Goal: Contribute content: Contribute content

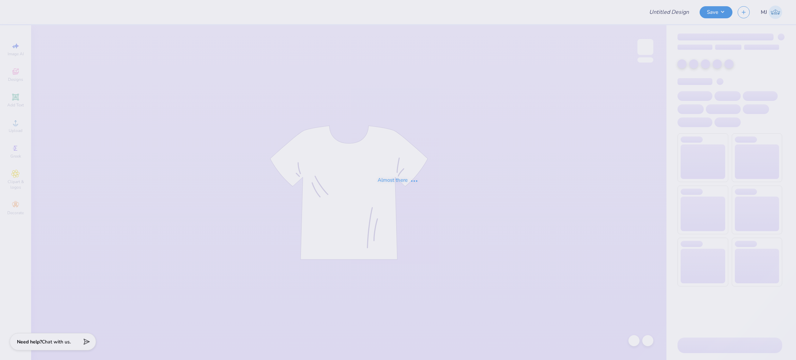
type input "Game Day 4"
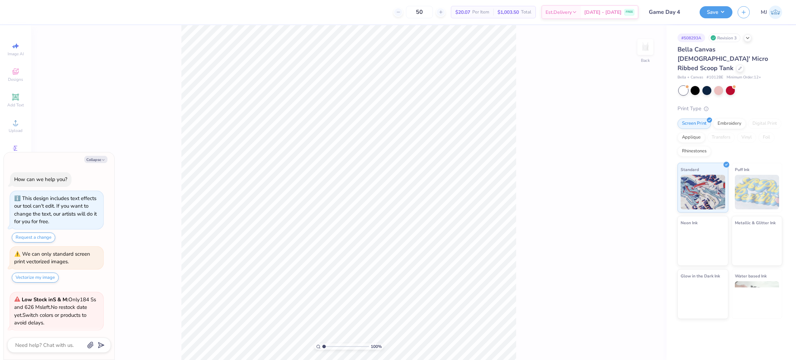
scroll to position [52, 0]
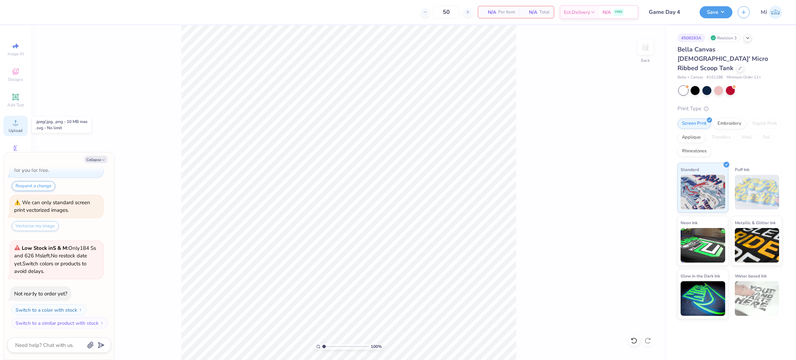
click at [15, 128] on div "Upload" at bounding box center [15, 126] width 24 height 20
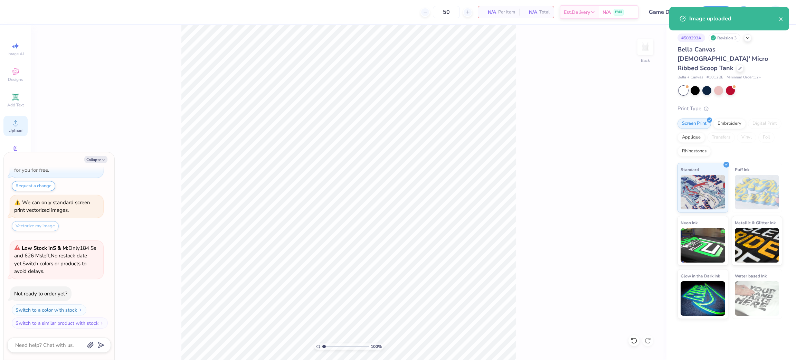
click at [19, 124] on icon at bounding box center [15, 123] width 8 height 8
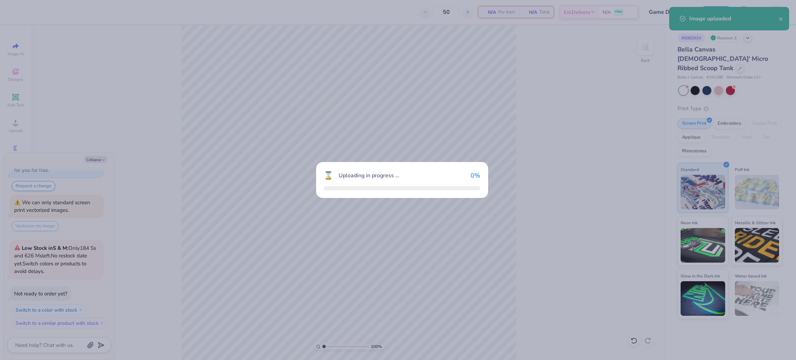
type textarea "x"
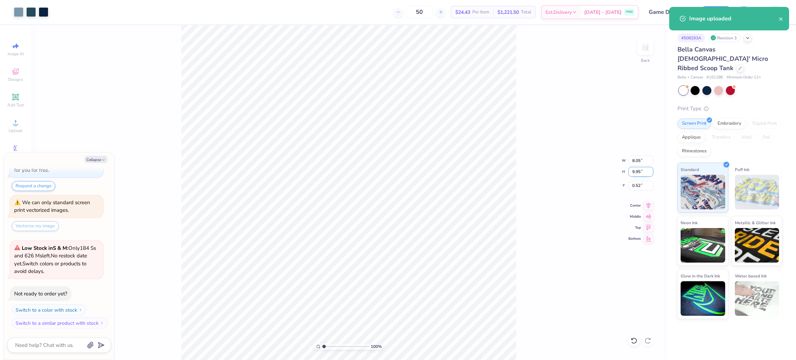
click at [632, 172] on input "9.95" at bounding box center [641, 172] width 25 height 10
click at [632, 171] on input "9.95" at bounding box center [641, 172] width 25 height 10
type input "6"
type textarea "x"
type input "4.85"
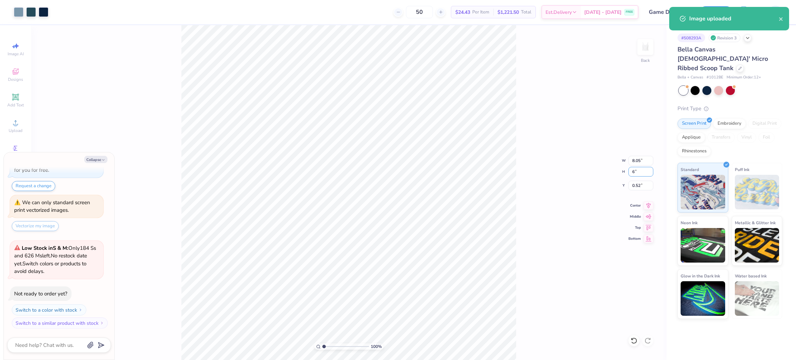
type input "6.00"
type input "2.50"
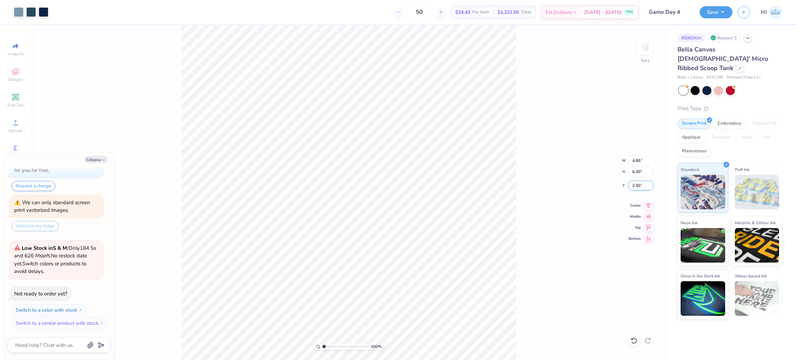
click at [638, 186] on input "2.50" at bounding box center [641, 186] width 25 height 10
type textarea "x"
click at [638, 182] on input "2.50" at bounding box center [641, 186] width 25 height 10
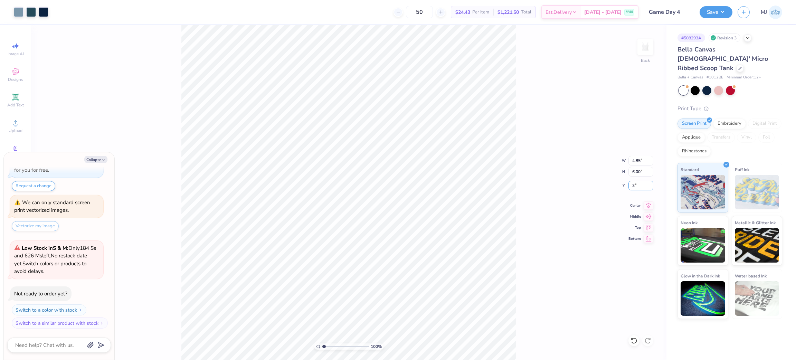
type input "3"
type textarea "x"
click at [636, 187] on input "3.00" at bounding box center [641, 186] width 25 height 10
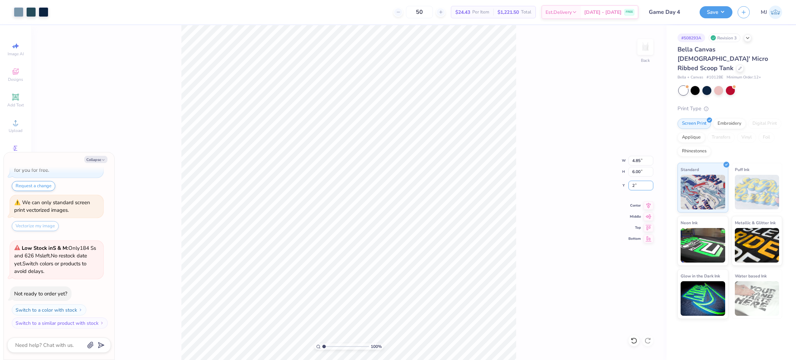
type input "2"
type textarea "x"
type input "2.00"
click at [95, 158] on button "Collapse" at bounding box center [95, 159] width 23 height 7
type textarea "x"
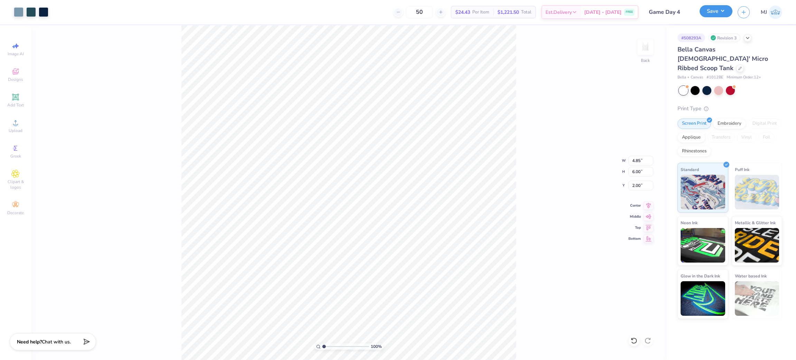
click at [726, 12] on button "Save" at bounding box center [716, 11] width 33 height 12
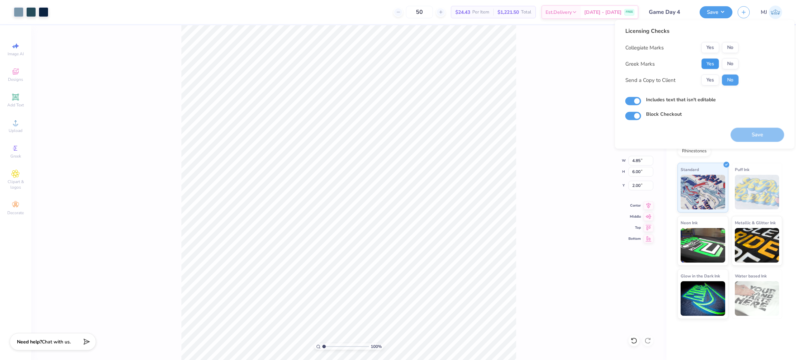
click at [711, 66] on button "Yes" at bounding box center [711, 63] width 18 height 11
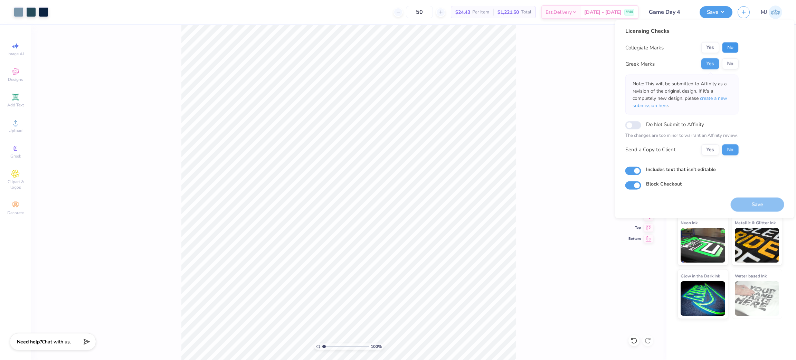
click at [732, 50] on button "No" at bounding box center [730, 47] width 17 height 11
click at [727, 64] on button "No" at bounding box center [730, 63] width 17 height 11
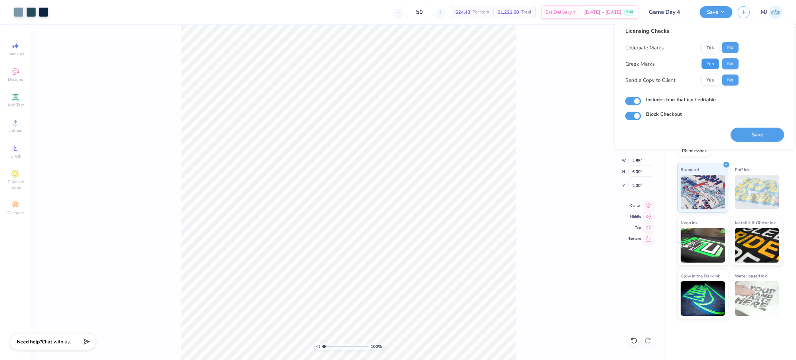
click at [710, 61] on button "Yes" at bounding box center [711, 63] width 18 height 11
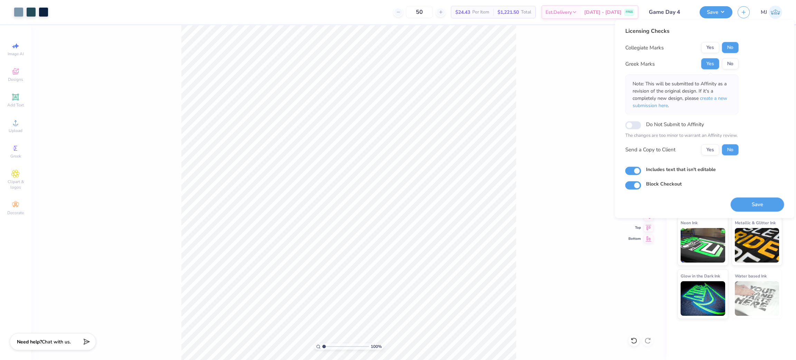
click at [518, 113] on div "100 % Back W 4.85 4.85 " H 6.00 6.00 " Y 2.00 2.00 " Center Middle Top Bottom" at bounding box center [349, 192] width 636 height 335
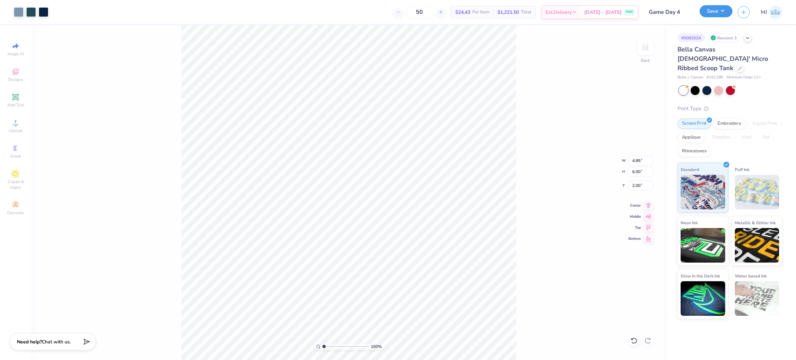
click at [719, 12] on button "Save" at bounding box center [716, 11] width 33 height 12
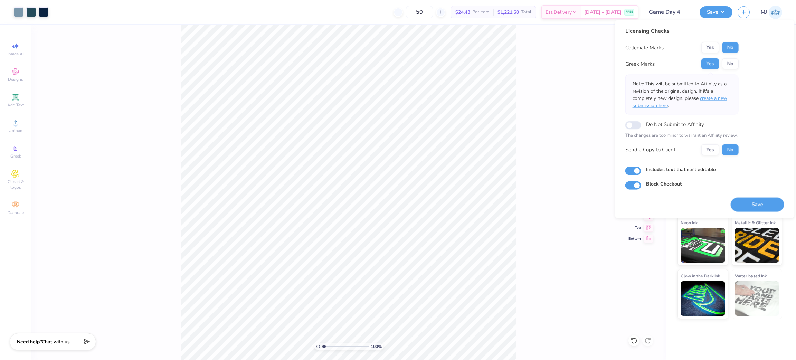
click at [716, 98] on span "create a new submission here" at bounding box center [680, 102] width 95 height 14
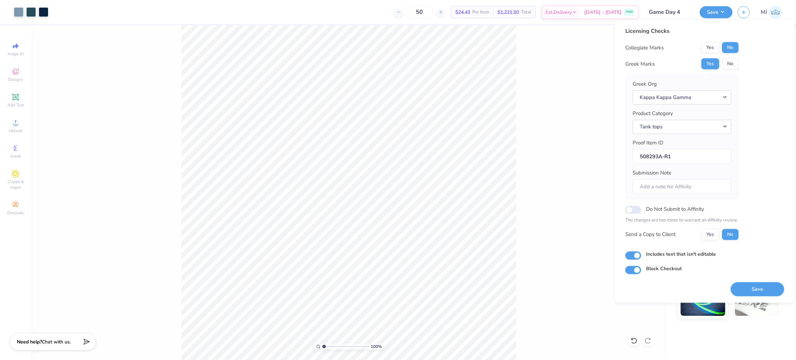
click at [519, 129] on div "100 % Back W 4.85 4.85 " H 6.00 6.00 " Y 2.00 2.00 " Center Middle Top Bottom" at bounding box center [349, 192] width 636 height 335
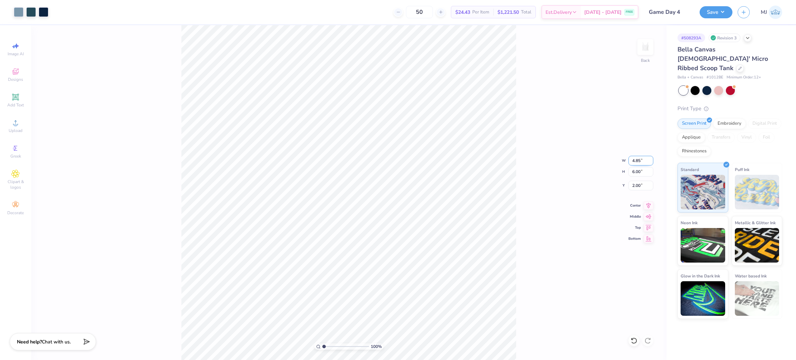
click at [637, 159] on input "4.85" at bounding box center [641, 161] width 25 height 10
click at [637, 172] on input "6.00" at bounding box center [641, 172] width 25 height 10
type input "5"
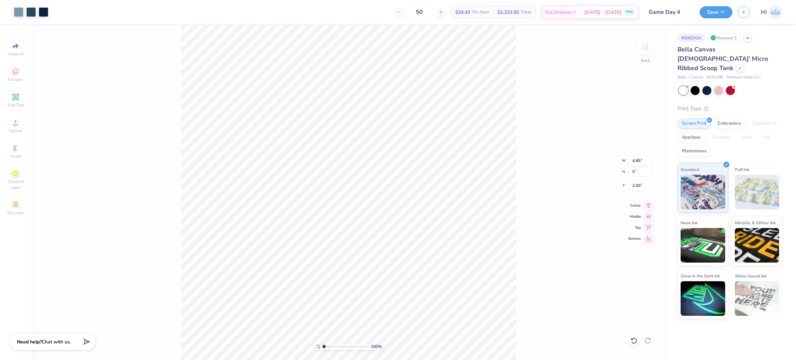
click at [557, 189] on div "100 % Back W 4.85 4.85 " H 5 5 " Y 2.00 2.00 " Center Middle Top Bottom" at bounding box center [349, 192] width 636 height 335
click at [642, 184] on input "2.50" at bounding box center [641, 186] width 25 height 10
click at [637, 184] on input "2.50" at bounding box center [641, 186] width 25 height 10
type input "2.00"
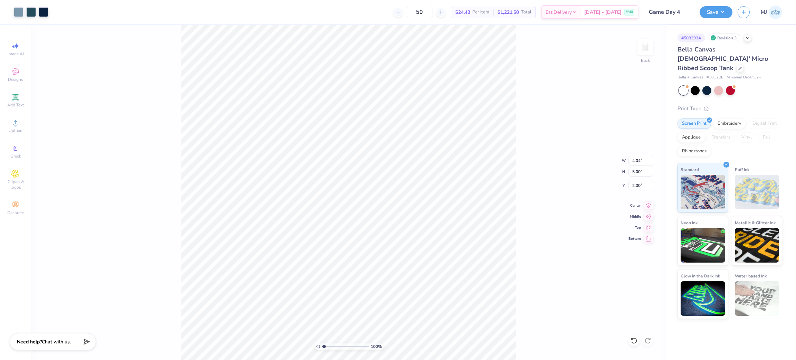
click at [542, 190] on div "100 % Back W 4.04 4.04 " H 5.00 5.00 " Y 2.00 2.00 " Center Middle Top Bottom" at bounding box center [349, 192] width 636 height 335
click at [638, 165] on input "4.04" at bounding box center [641, 161] width 25 height 10
click at [632, 174] on input "5.00" at bounding box center [641, 172] width 25 height 10
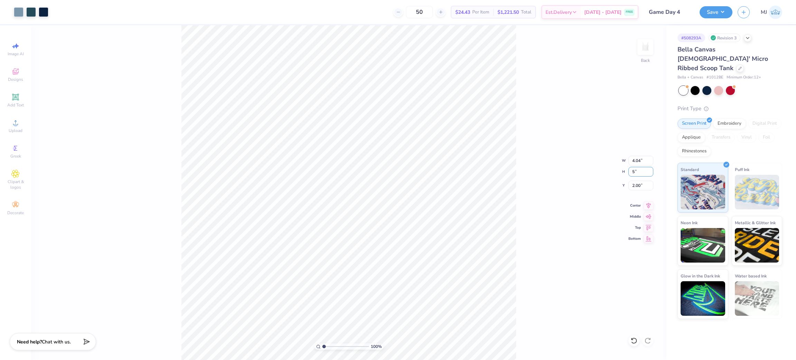
type input "5"
click at [569, 222] on div "100 % Back W 4.04 4.04 " H 5 5 " Y 2.00 2.00 " Center Middle Top Bottom" at bounding box center [349, 192] width 636 height 335
click at [723, 9] on button "Save" at bounding box center [716, 11] width 33 height 12
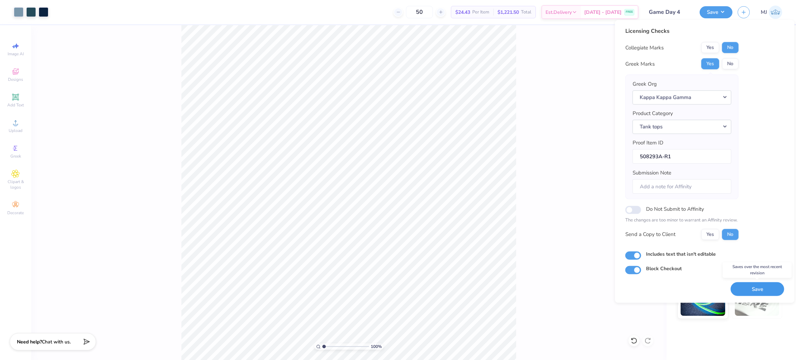
click at [748, 292] on button "Save" at bounding box center [758, 289] width 54 height 14
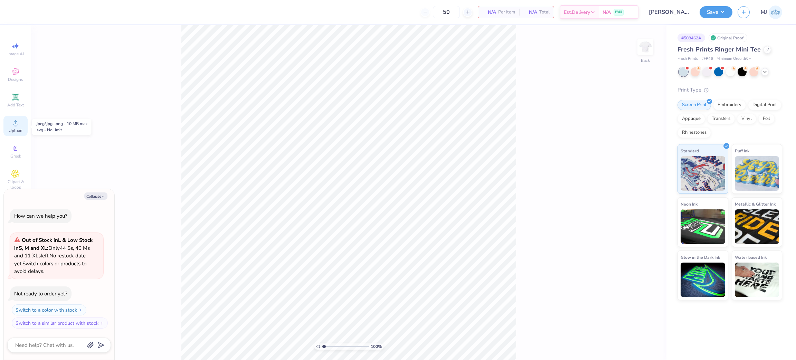
click at [9, 122] on div "Upload" at bounding box center [15, 126] width 24 height 20
click at [93, 195] on button "Collapse" at bounding box center [95, 196] width 23 height 7
type textarea "x"
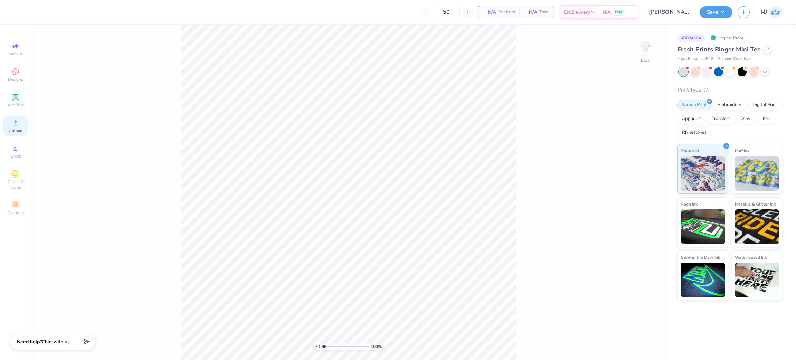
click at [18, 127] on icon at bounding box center [15, 123] width 8 height 8
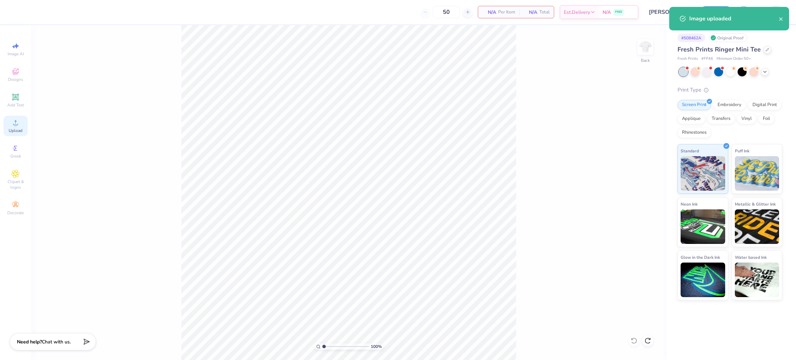
click at [14, 128] on div "Upload" at bounding box center [15, 126] width 24 height 20
click at [635, 160] on input "10.70" at bounding box center [641, 161] width 25 height 10
type input "5.00"
type input "2.73"
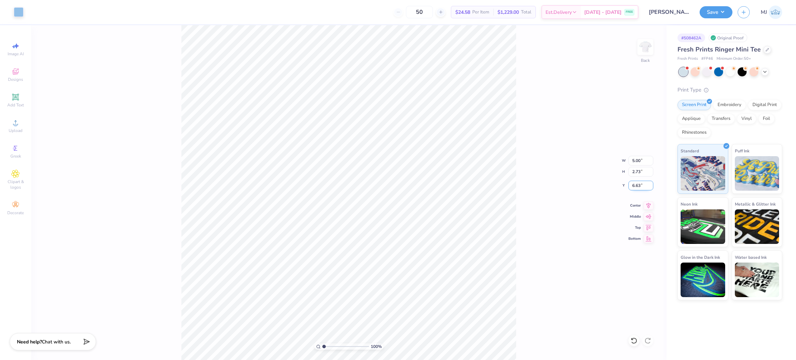
click at [635, 184] on input "6.63" at bounding box center [641, 186] width 25 height 10
type input "3.00"
click at [527, 94] on div "100 % Back W 5.00 5.00 " H 2.73 2.73 " Y 3.00 3.00 " Center Middle Top Bottom" at bounding box center [349, 192] width 636 height 335
click at [719, 10] on button "Save" at bounding box center [716, 11] width 33 height 12
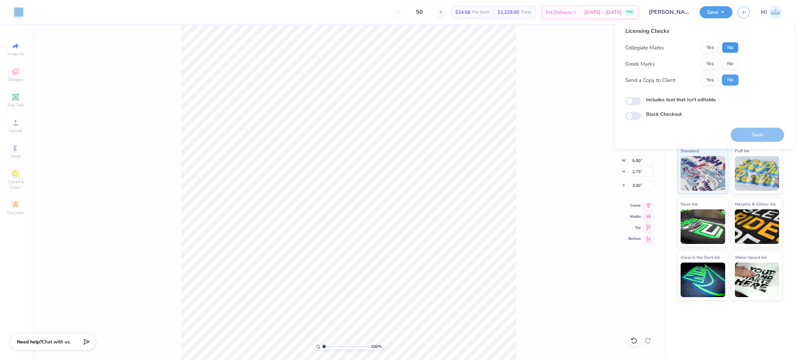
drag, startPoint x: 723, startPoint y: 51, endPoint x: 730, endPoint y: 57, distance: 9.8
click at [723, 51] on button "No" at bounding box center [730, 47] width 17 height 11
click at [727, 63] on button "No" at bounding box center [730, 63] width 17 height 11
click at [749, 131] on button "Save" at bounding box center [758, 135] width 54 height 14
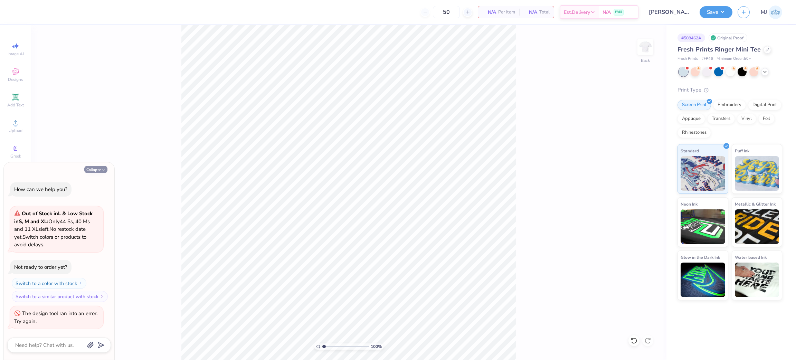
click at [93, 169] on button "Collapse" at bounding box center [95, 169] width 23 height 7
type textarea "x"
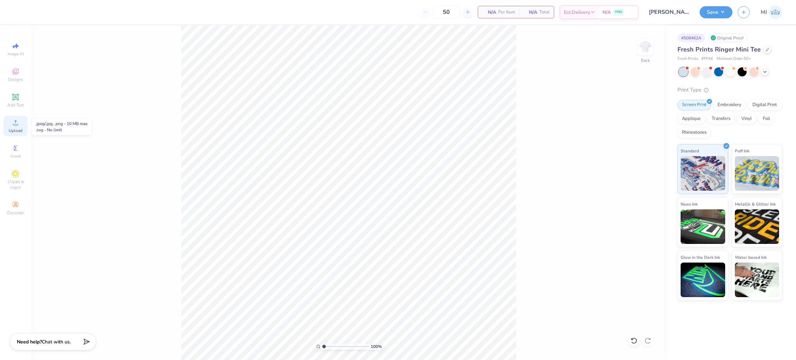
click at [13, 120] on icon at bounding box center [15, 123] width 8 height 8
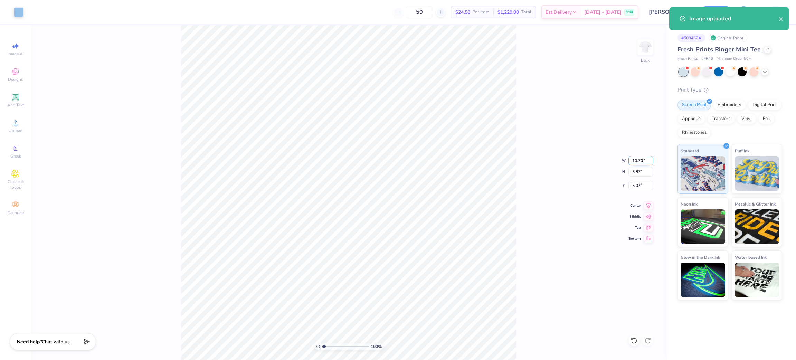
click at [637, 162] on input "10.70" at bounding box center [641, 161] width 25 height 10
type input "5.00"
type input "2.74"
click at [640, 184] on input "6.63" at bounding box center [641, 186] width 25 height 10
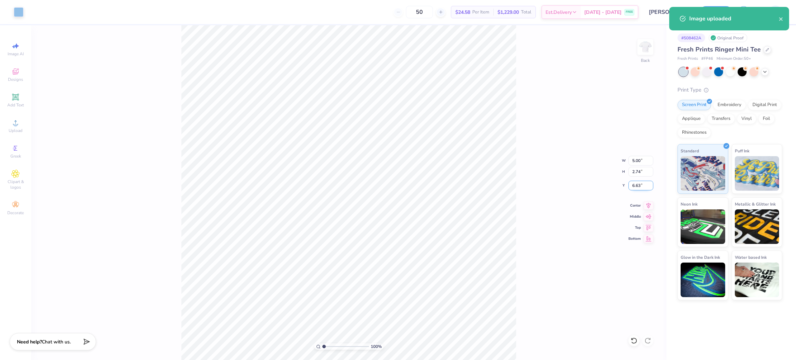
click at [640, 184] on input "6.63" at bounding box center [641, 186] width 25 height 10
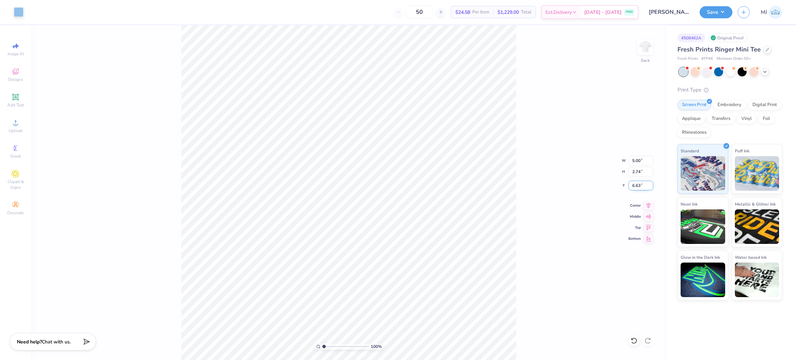
click at [639, 184] on input "6.63" at bounding box center [641, 186] width 25 height 10
type input "3.00"
click at [721, 8] on button "Save" at bounding box center [716, 11] width 33 height 12
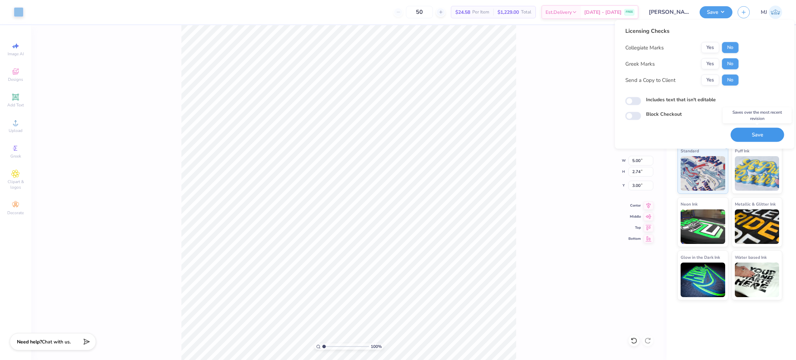
click at [743, 135] on button "Save" at bounding box center [758, 135] width 54 height 14
